Goal: Transaction & Acquisition: Book appointment/travel/reservation

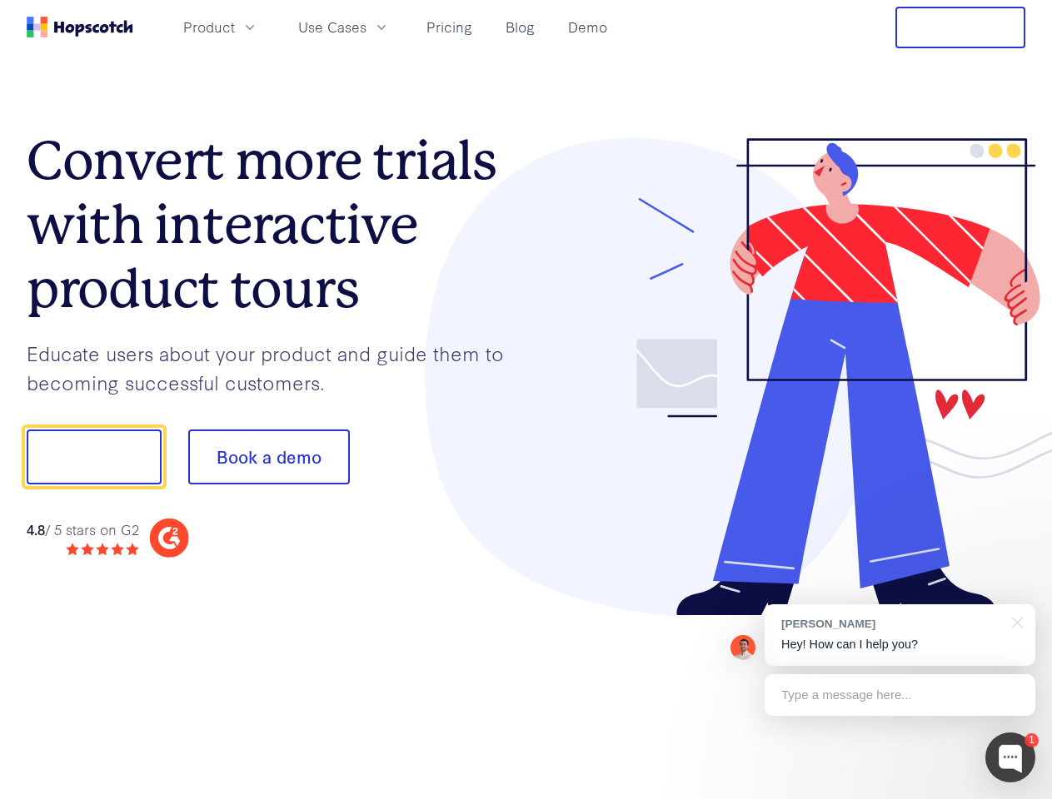
click at [526, 400] on div at bounding box center [776, 377] width 500 height 479
click at [235, 27] on span "Product" at bounding box center [209, 27] width 52 height 21
click at [366, 27] on span "Use Cases" at bounding box center [332, 27] width 68 height 21
click at [960, 27] on button "Free Trial" at bounding box center [960, 28] width 130 height 42
click at [93, 457] on button "Show me!" at bounding box center [94, 457] width 135 height 55
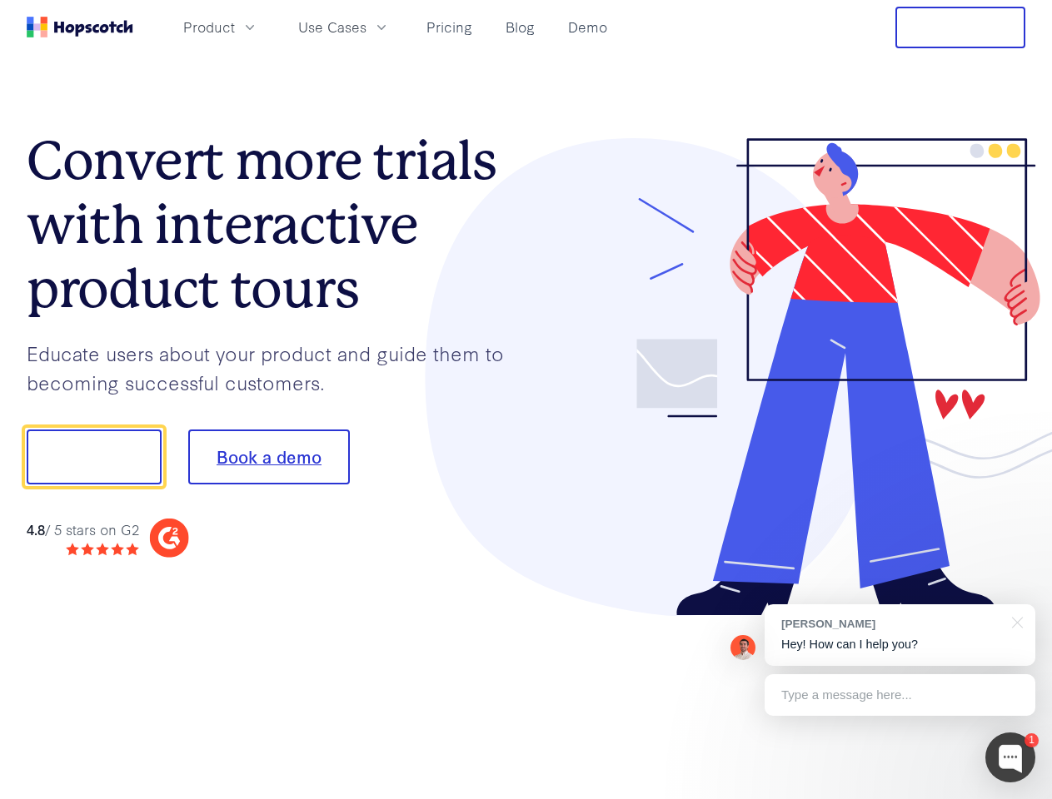
click at [268, 457] on button "Book a demo" at bounding box center [269, 457] width 162 height 55
click at [1010, 758] on div at bounding box center [1010, 758] width 50 height 50
click at [899, 635] on div "[PERSON_NAME] Hey! How can I help you?" at bounding box center [899, 636] width 271 height 62
click at [1014, 621] on div at bounding box center [1014, 622] width 42 height 34
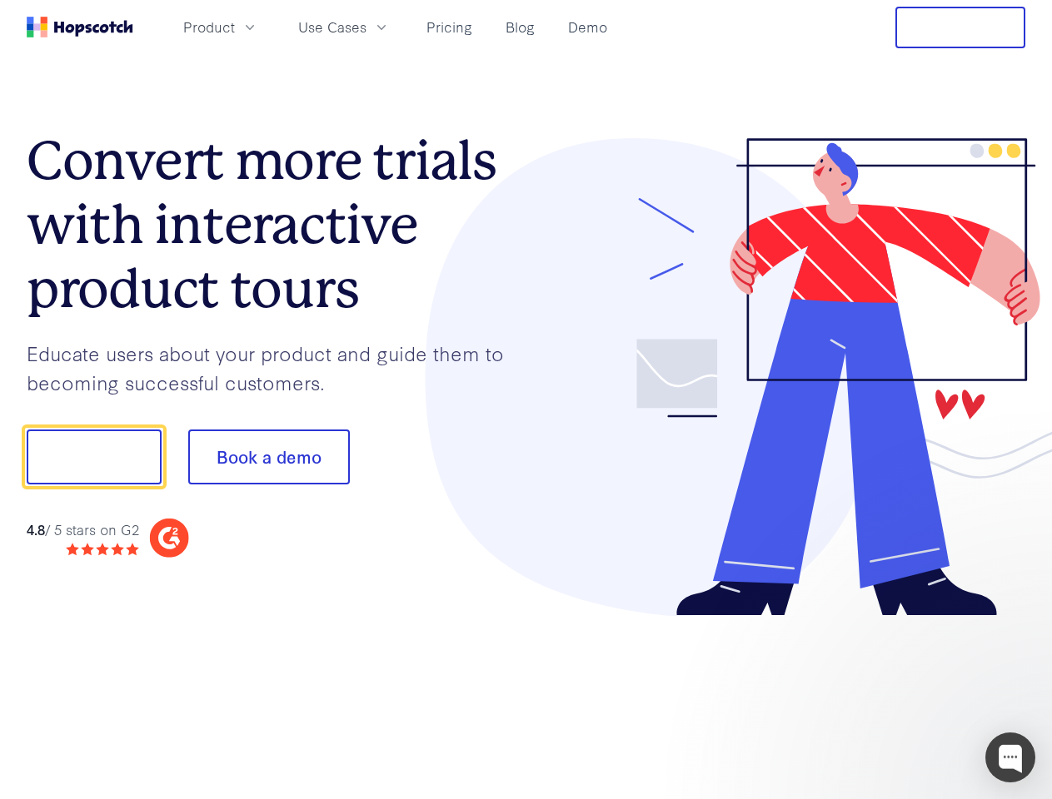
click at [899, 695] on div at bounding box center [879, 454] width 312 height 555
